Goal: Browse casually

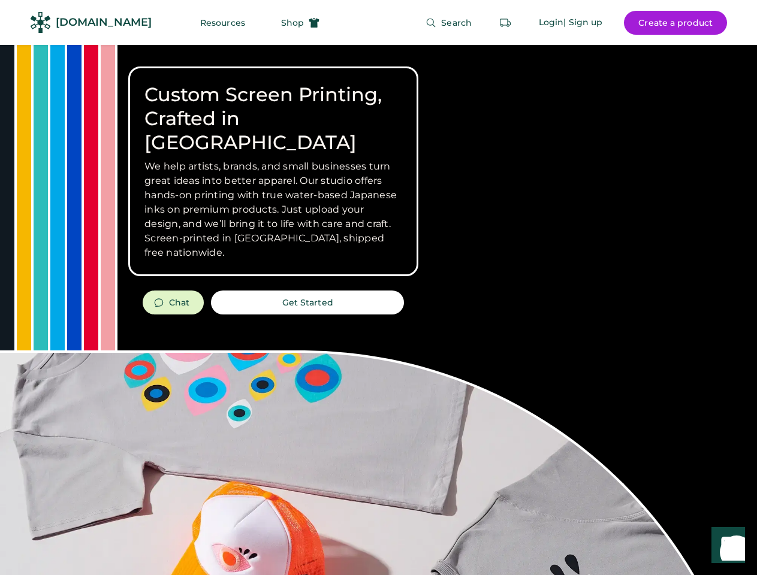
click at [378, 288] on div "Custom Screen Printing, Crafted in [GEOGRAPHIC_DATA] We help artists, brands, a…" at bounding box center [378, 425] width 757 height 761
click at [378, 310] on div "Custom Screen Printing, Crafted in [GEOGRAPHIC_DATA] We help artists, brands, a…" at bounding box center [378, 425] width 757 height 761
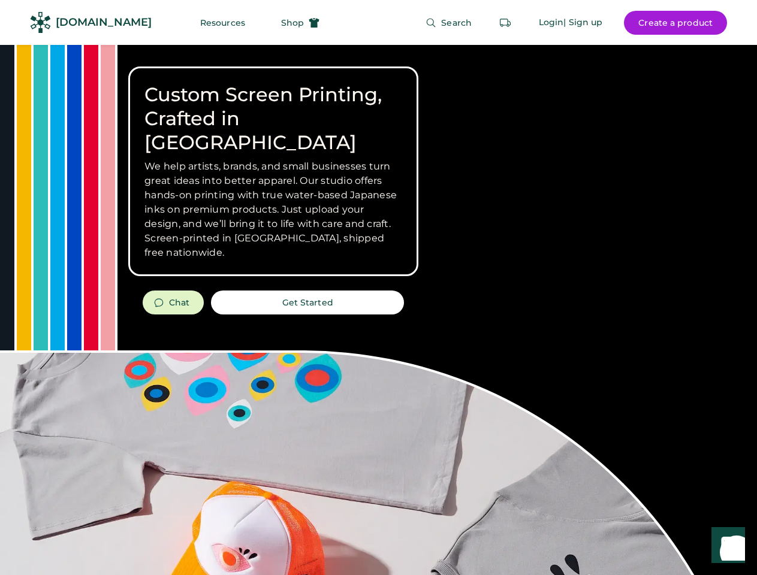
click at [378, 310] on div "Custom Screen Printing, Crafted in [GEOGRAPHIC_DATA] We help artists, brands, a…" at bounding box center [378, 425] width 757 height 761
click at [273, 171] on h3 "We help artists, brands, and small businesses turn great ideas into better appa…" at bounding box center [273, 209] width 258 height 101
click at [273, 159] on h3 "We help artists, brands, and small businesses turn great ideas into better appa…" at bounding box center [273, 209] width 258 height 101
click at [273, 107] on h1 "Custom Screen Printing, Crafted in [GEOGRAPHIC_DATA]" at bounding box center [273, 119] width 258 height 72
